Goal: Navigation & Orientation: Understand site structure

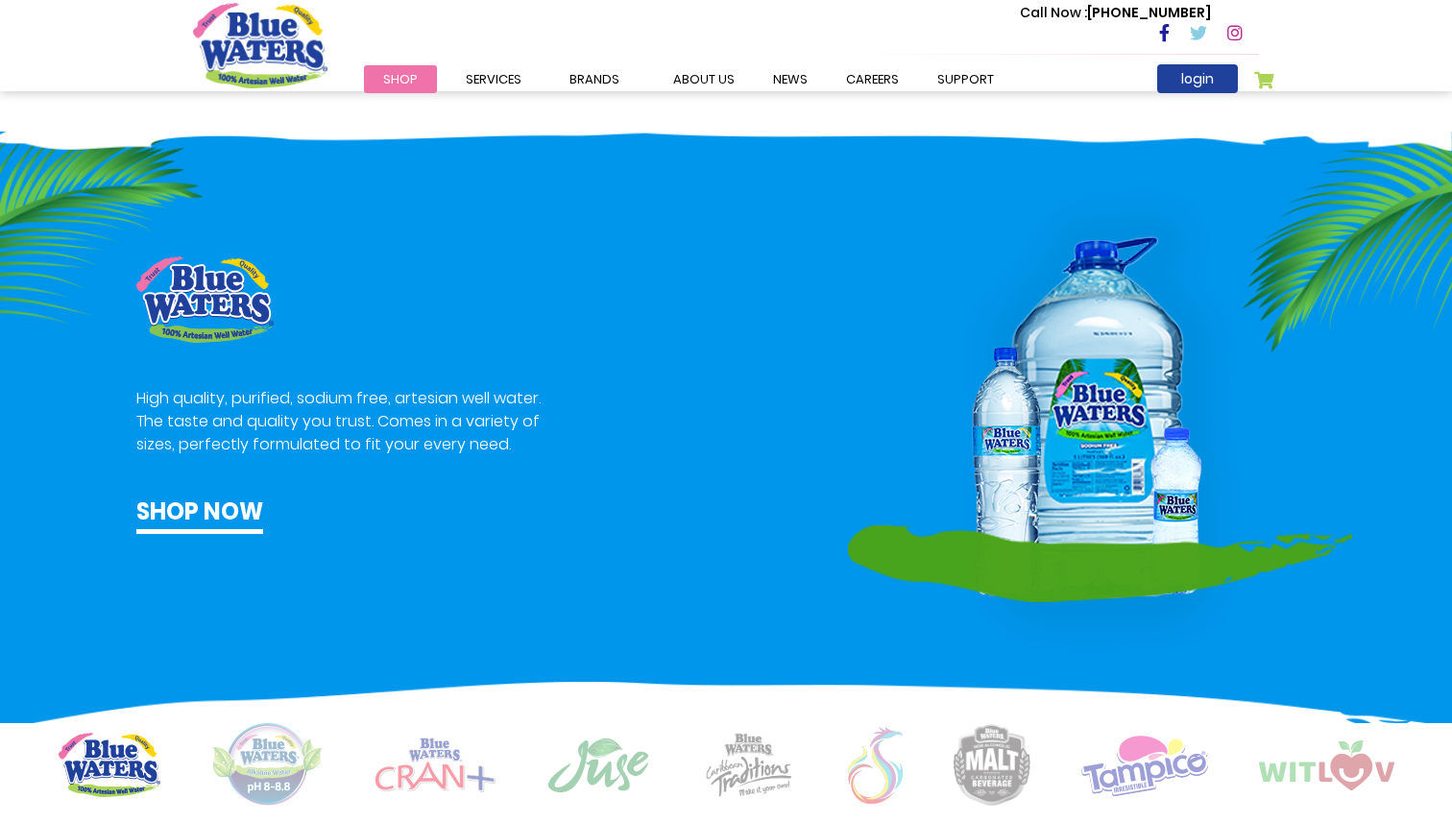
scroll to position [645, 0]
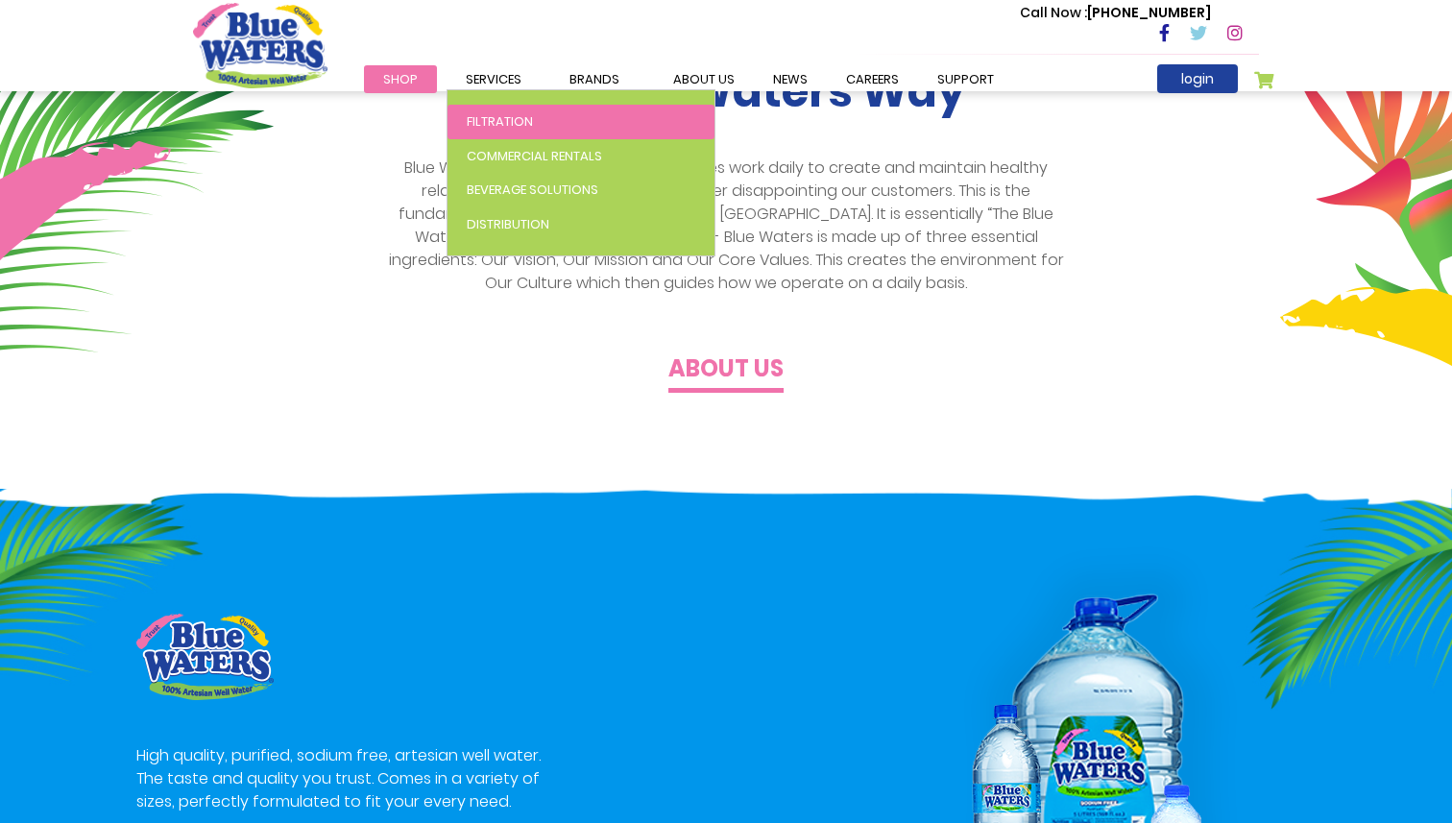
click at [483, 118] on span "Filtration" at bounding box center [500, 121] width 66 height 18
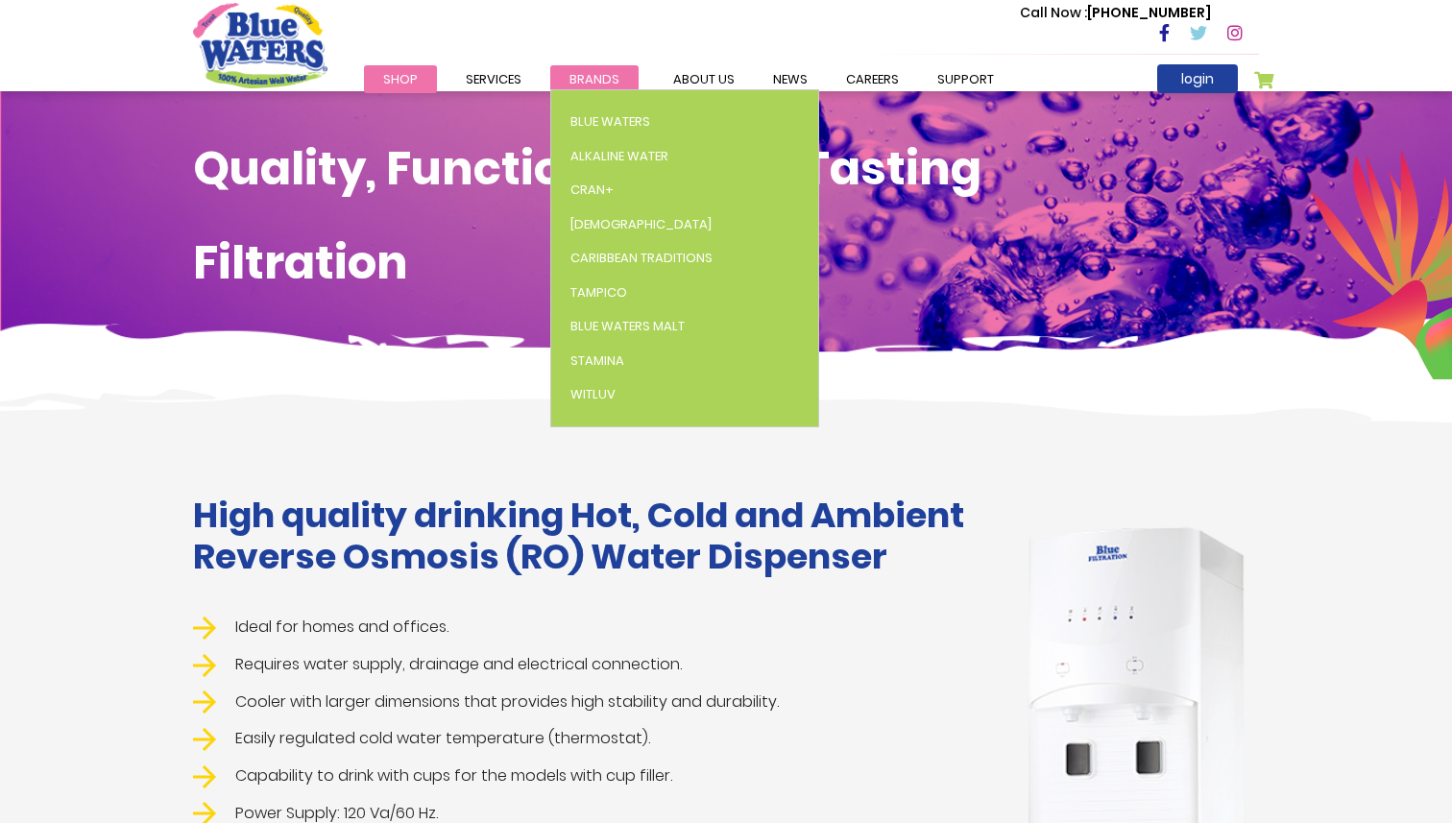
click at [590, 75] on span "Brands" at bounding box center [594, 79] width 50 height 18
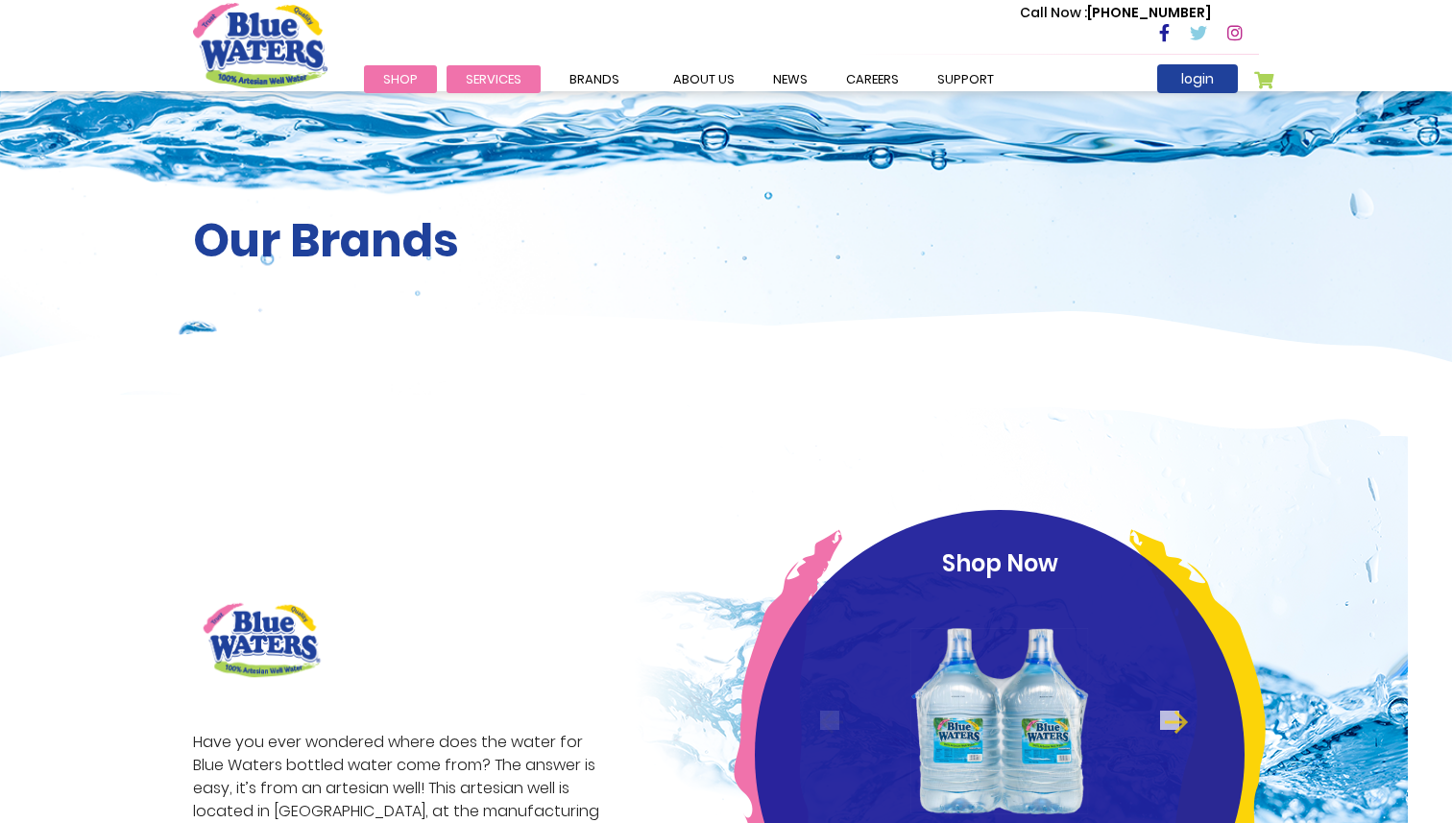
click at [508, 77] on span "Services" at bounding box center [494, 79] width 56 height 18
click at [274, 51] on img "store logo" at bounding box center [260, 45] width 134 height 84
